Goal: Task Accomplishment & Management: Use online tool/utility

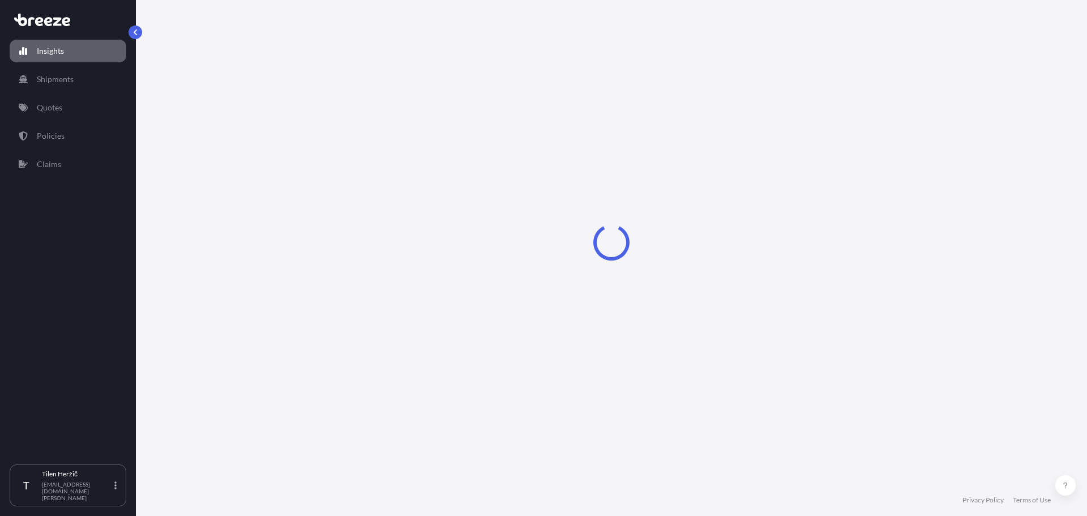
select select "2025"
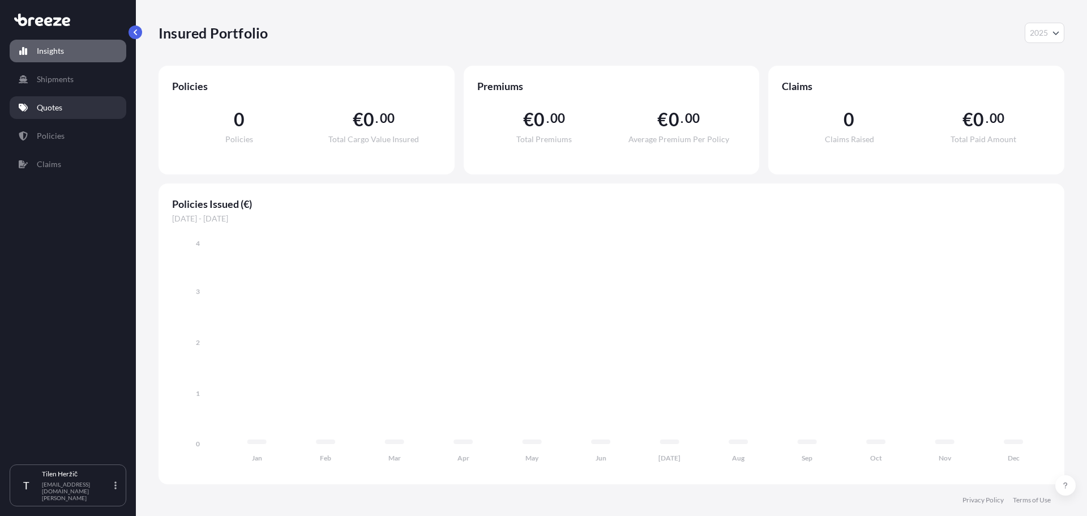
click at [62, 115] on link "Quotes" at bounding box center [68, 107] width 117 height 23
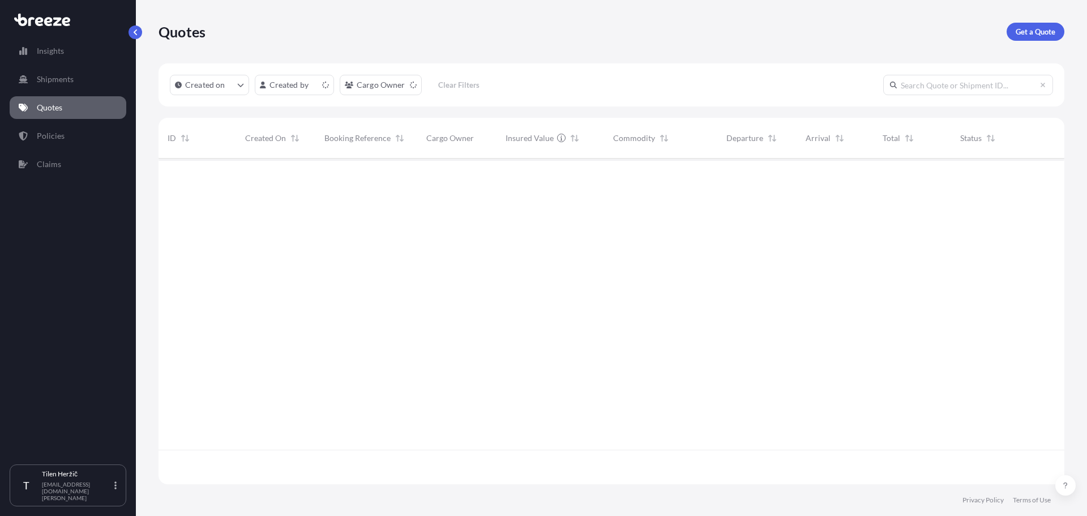
scroll to position [323, 898]
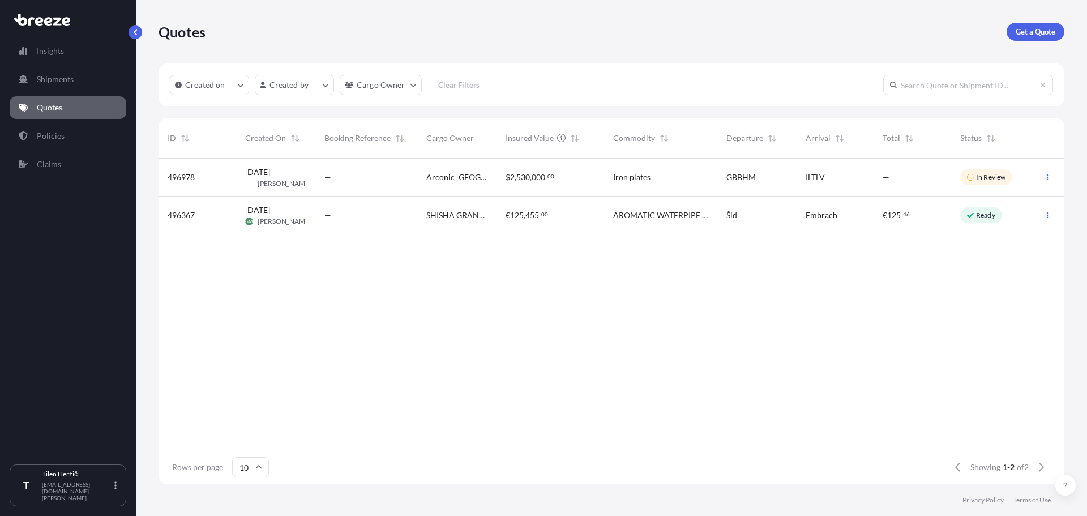
drag, startPoint x: 1060, startPoint y: 110, endPoint x: 1014, endPoint y: 126, distance: 48.4
click at [1060, 110] on div "Created on Created by Cargo Owner Clear Filters ID Created On Booking Reference…" at bounding box center [612, 273] width 906 height 421
click at [1052, 177] on button "button" at bounding box center [1048, 177] width 18 height 18
click at [277, 180] on span "[PERSON_NAME]" at bounding box center [285, 183] width 54 height 9
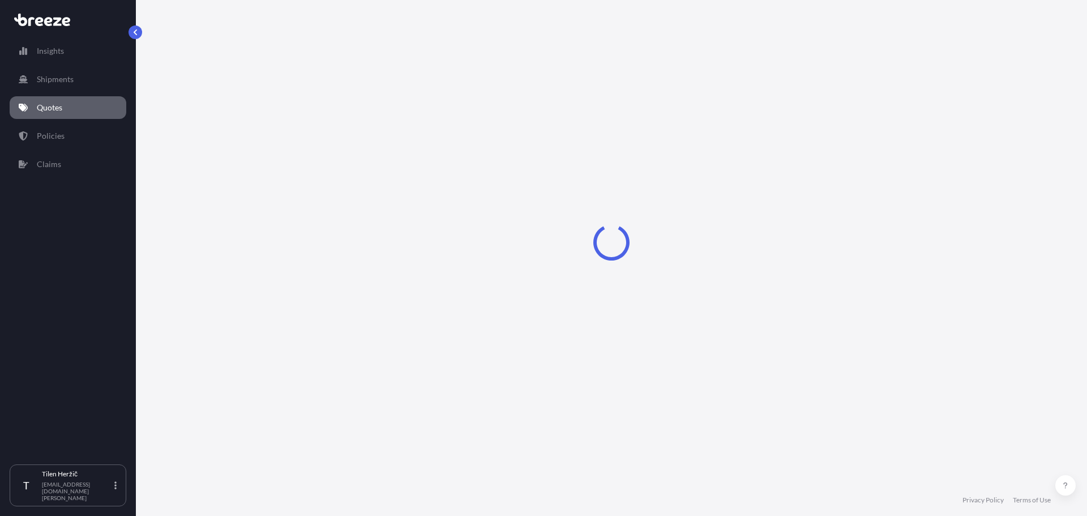
select select "Road"
select select "Air"
select select "3"
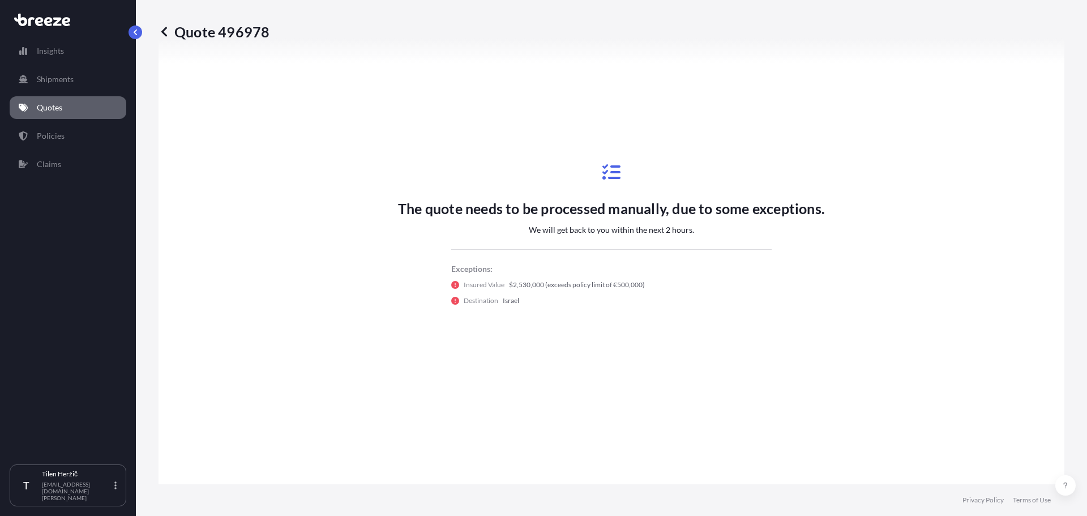
scroll to position [500, 0]
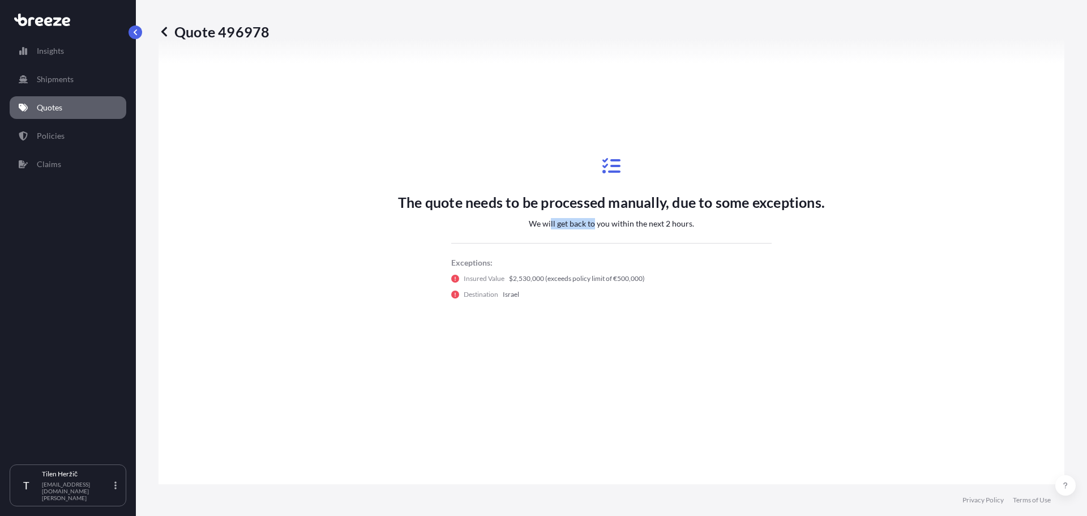
drag, startPoint x: 548, startPoint y: 227, endPoint x: 671, endPoint y: 220, distance: 123.1
click at [638, 223] on p "We will get back to you within the next 2 hours." at bounding box center [611, 223] width 165 height 11
click at [684, 219] on p "We will get back to you within the next 2 hours." at bounding box center [611, 223] width 165 height 11
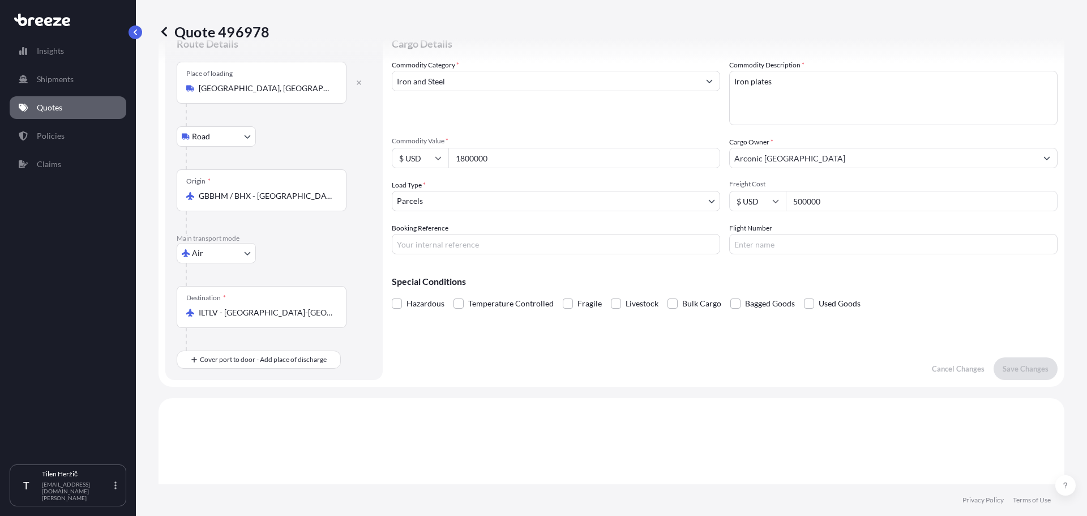
scroll to position [0, 0]
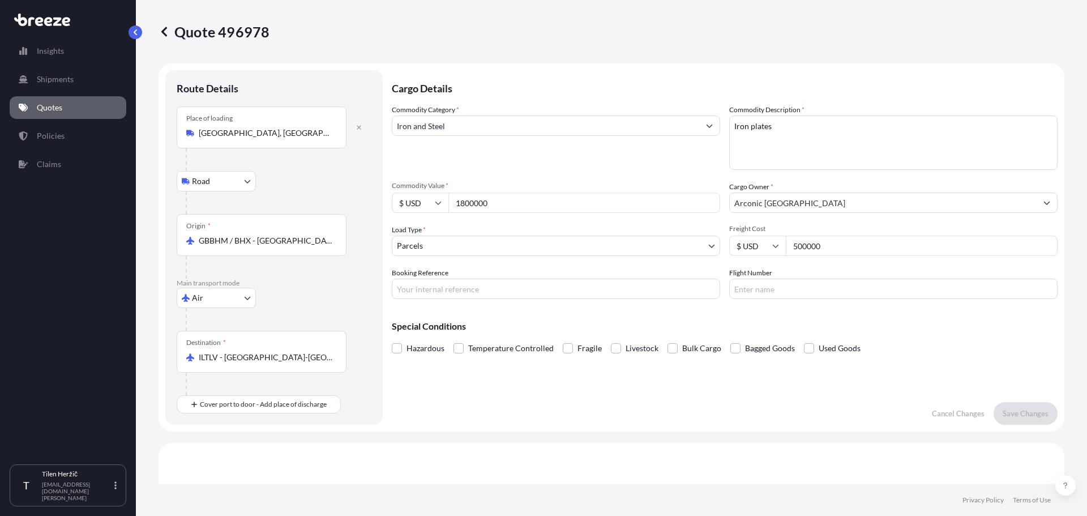
click at [1038, 502] on p "Terms of Use" at bounding box center [1032, 500] width 38 height 9
